Goal: Task Accomplishment & Management: Manage account settings

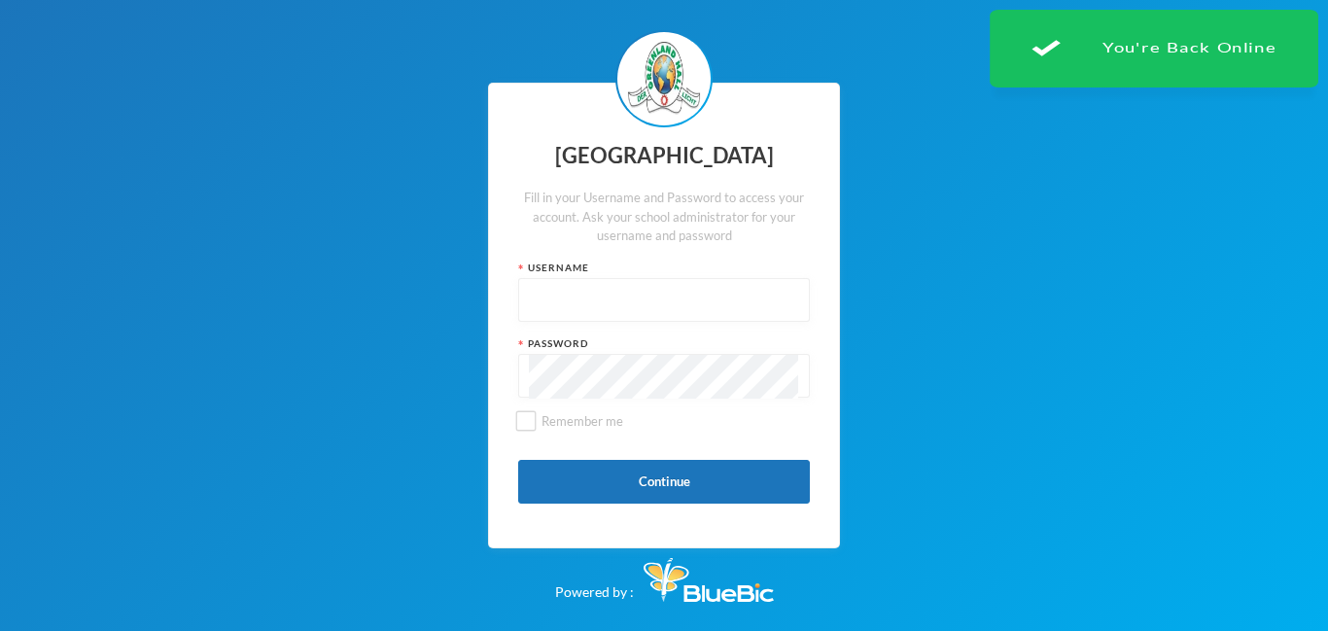
click at [625, 299] on input "text" at bounding box center [664, 301] width 270 height 44
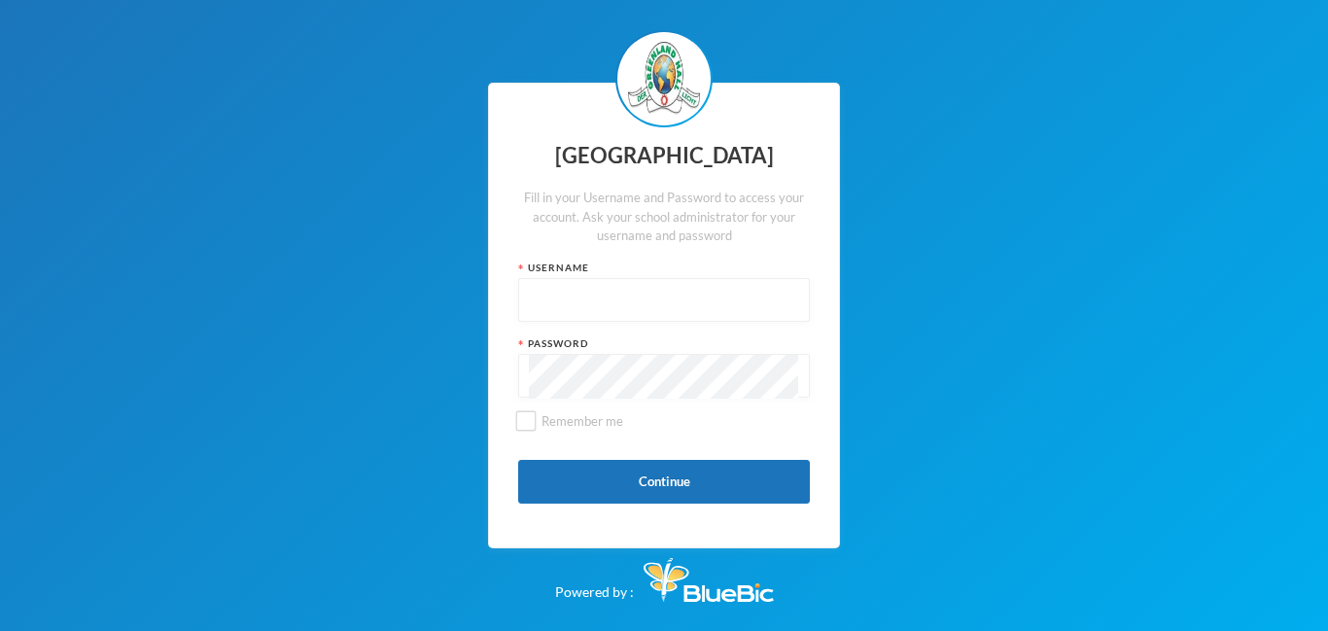
click at [563, 283] on input "text" at bounding box center [664, 301] width 270 height 44
type input "glh25cs01"
click at [639, 480] on button "Continue" at bounding box center [664, 482] width 292 height 44
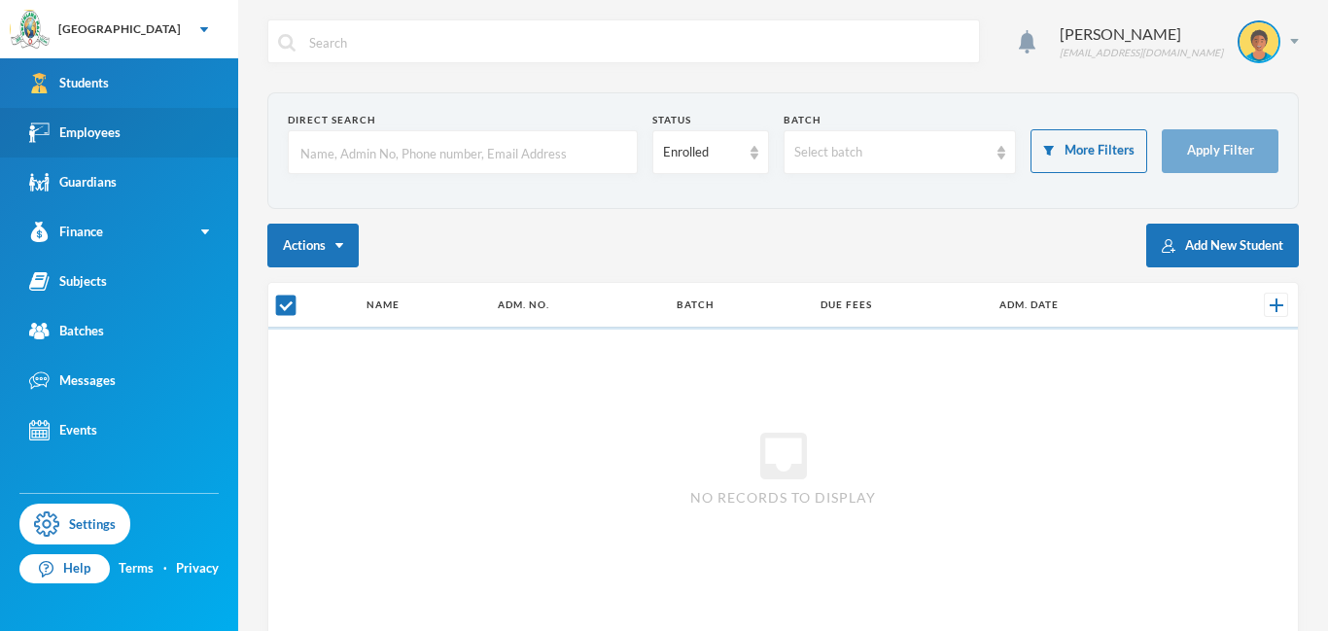
click at [126, 147] on link "Employees" at bounding box center [119, 133] width 238 height 50
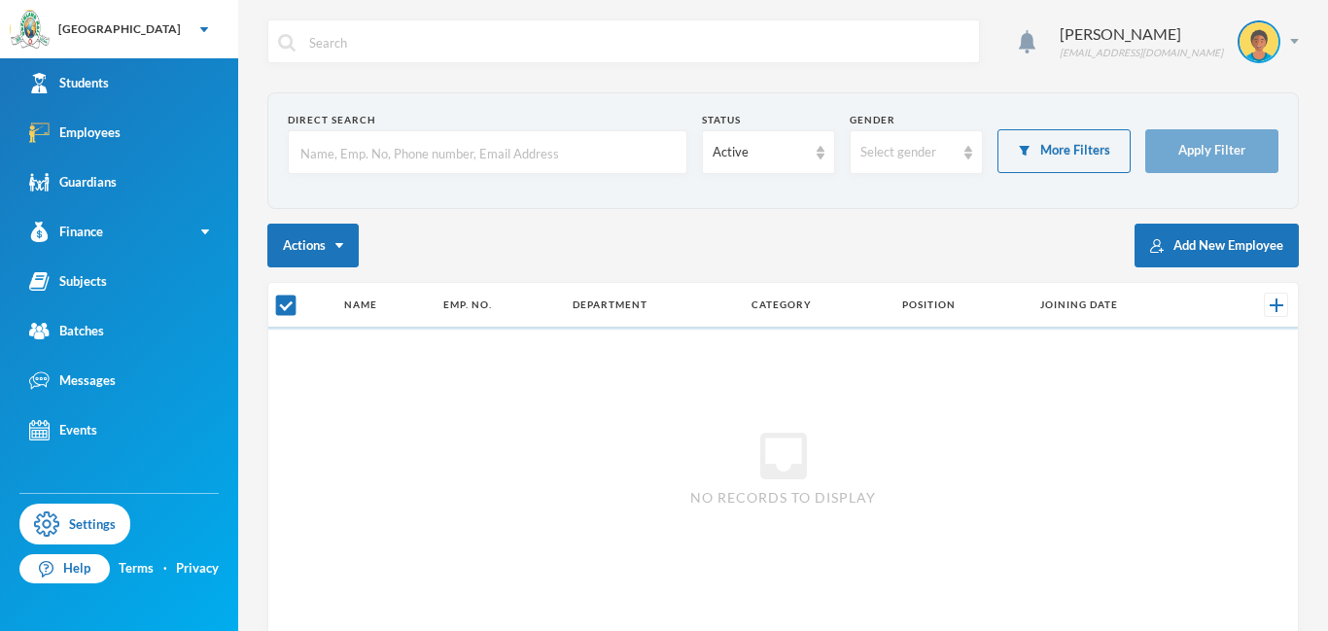
click at [377, 147] on input "text" at bounding box center [487, 153] width 378 height 44
checkbox input "false"
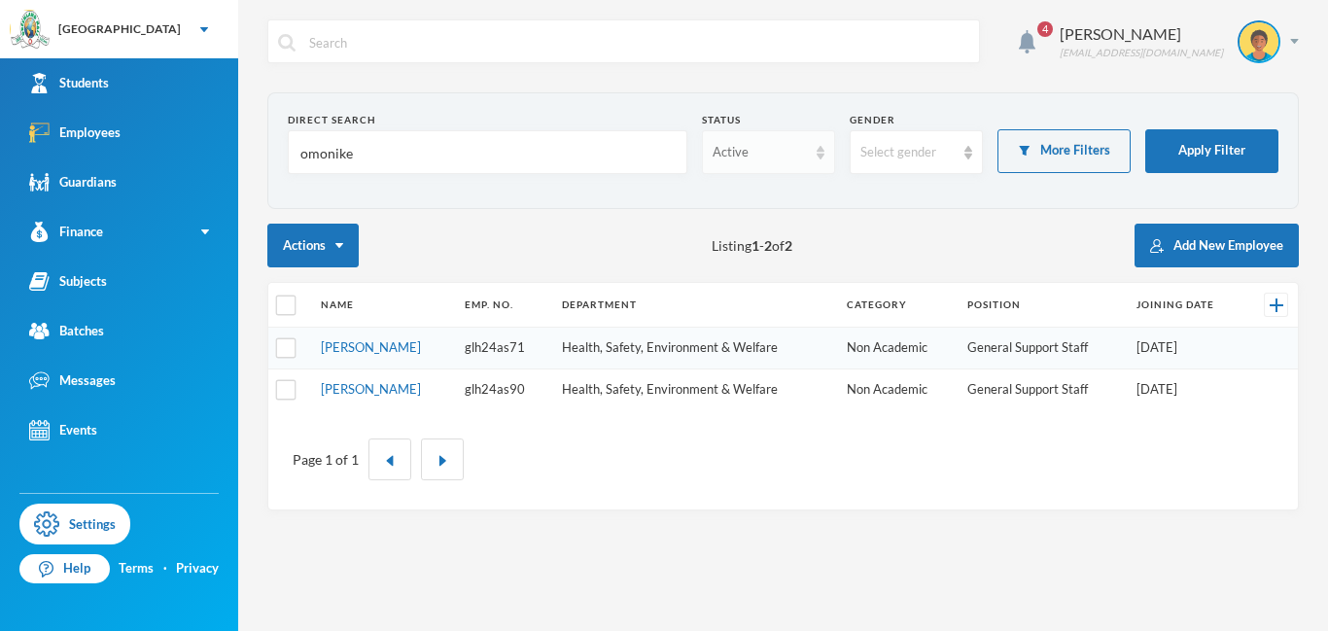
type input "omonike"
click at [729, 143] on div "Active" at bounding box center [760, 152] width 94 height 19
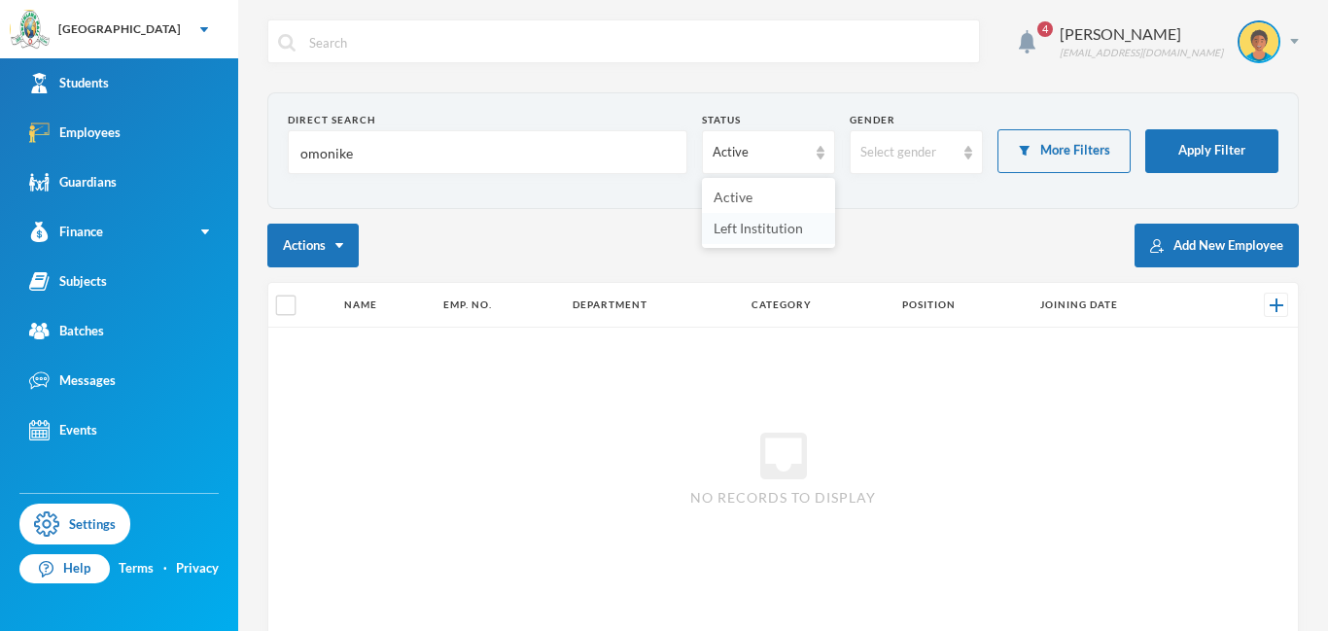
click at [733, 227] on span "Left Institution" at bounding box center [757, 228] width 89 height 17
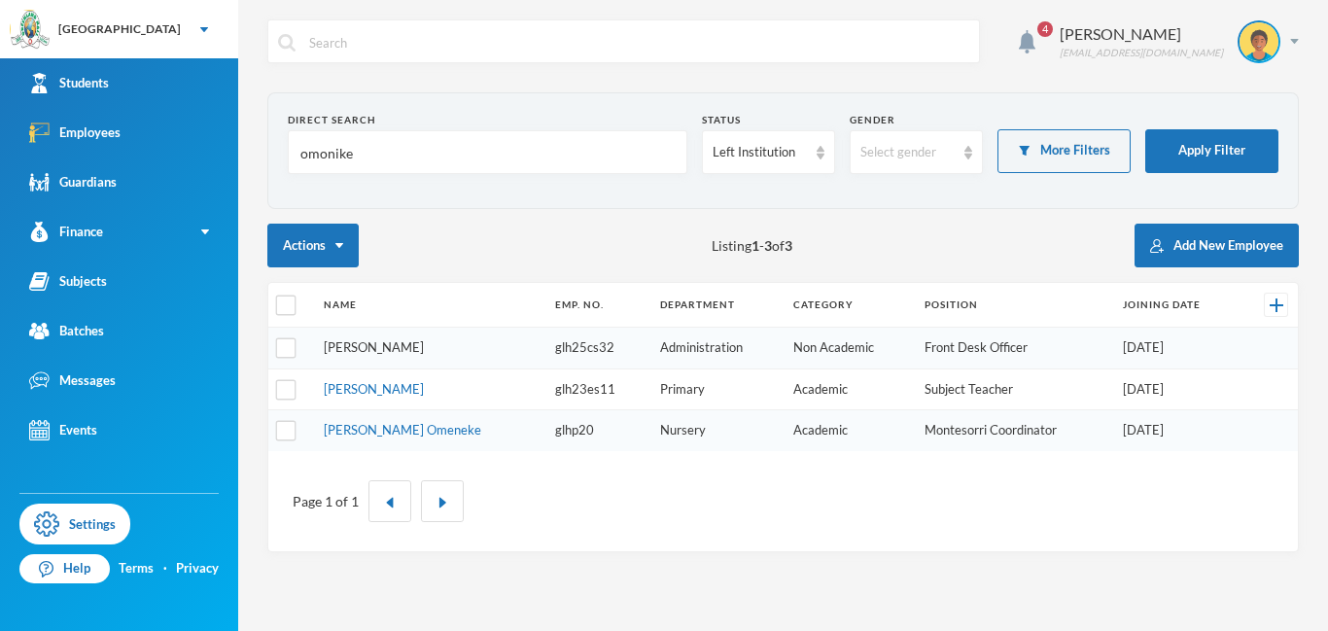
click at [403, 343] on link "[PERSON_NAME]" at bounding box center [374, 347] width 100 height 16
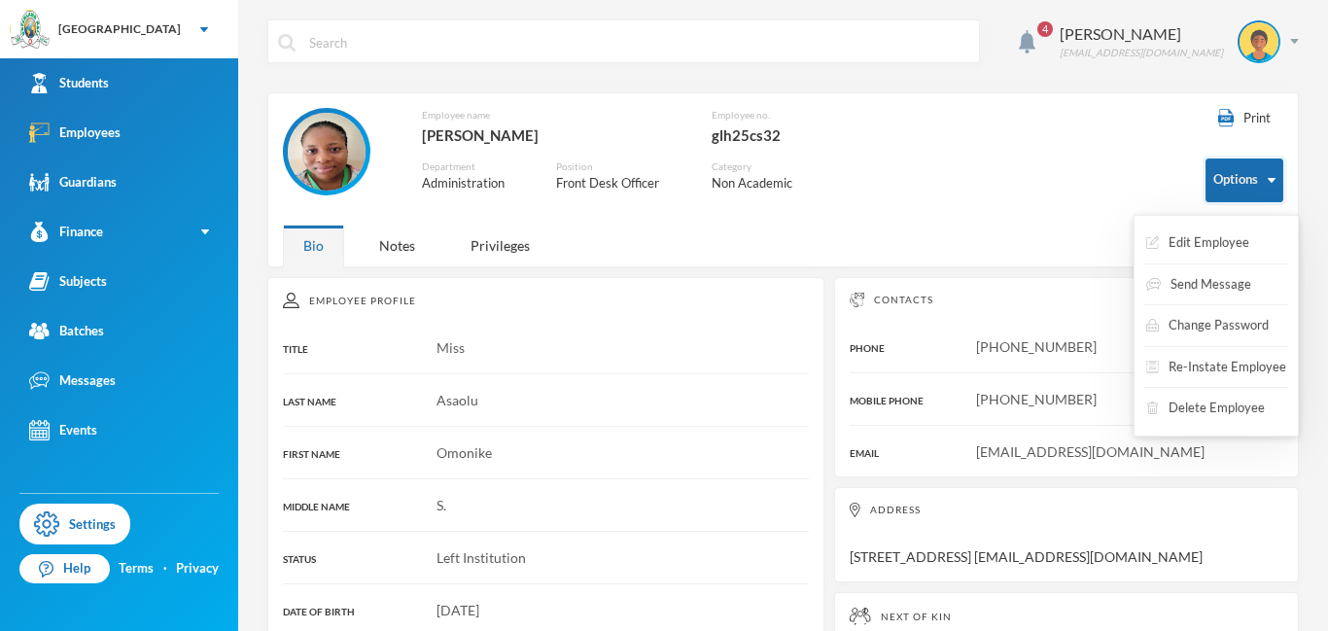
click at [1220, 174] on button "Options" at bounding box center [1244, 180] width 78 height 44
click at [1183, 363] on button "Re-Instate Employee" at bounding box center [1216, 367] width 144 height 35
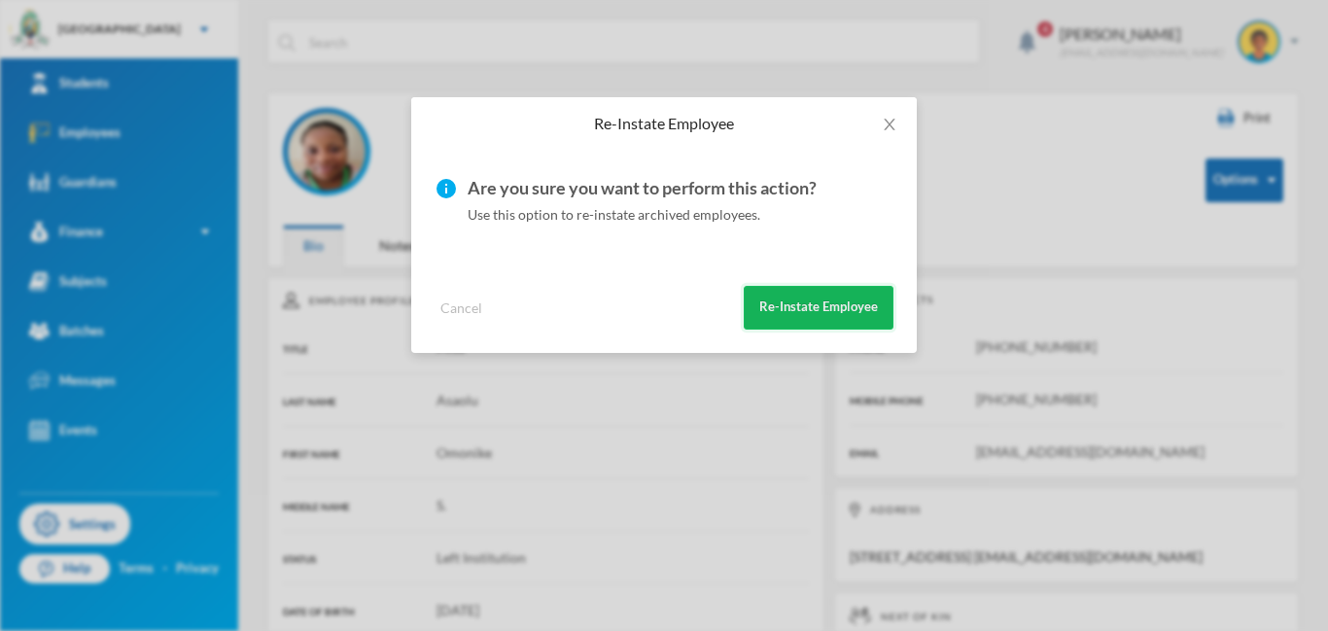
click at [852, 302] on button "Re-Instate Employee" at bounding box center [819, 308] width 150 height 44
